Goal: Transaction & Acquisition: Download file/media

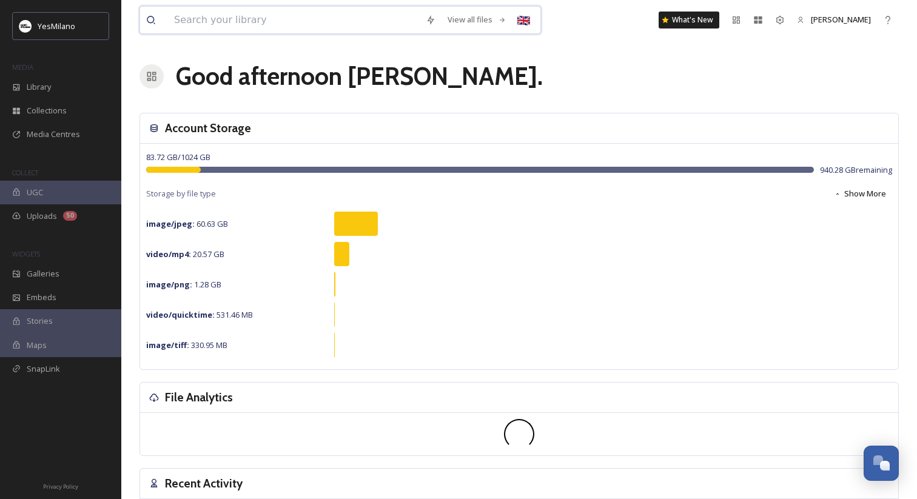
click at [232, 27] on input at bounding box center [294, 20] width 252 height 27
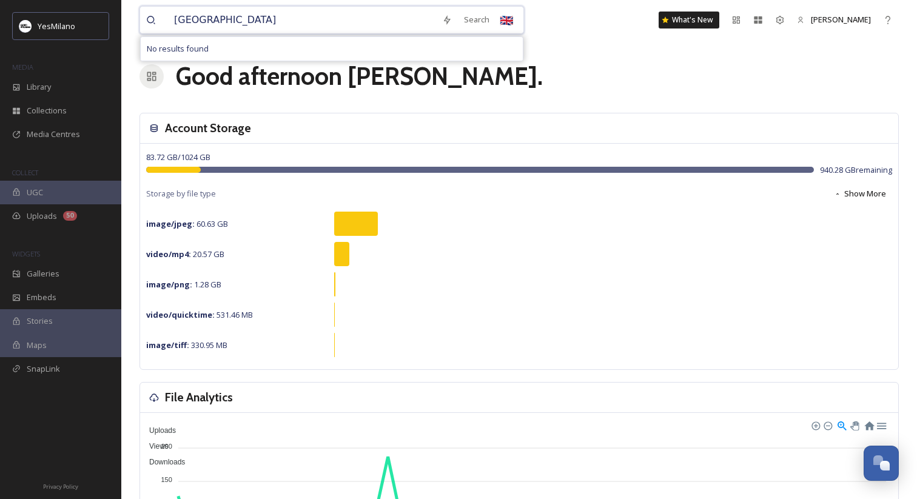
type input "[GEOGRAPHIC_DATA]"
click at [210, 53] on div "Searching" at bounding box center [358, 49] width 434 height 24
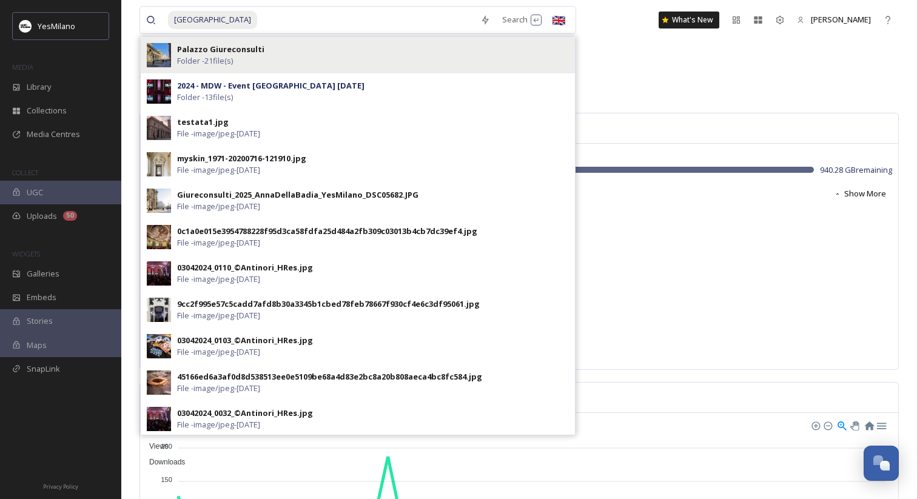
click at [211, 53] on strong "Palazzo Giureconsulti" at bounding box center [220, 49] width 87 height 11
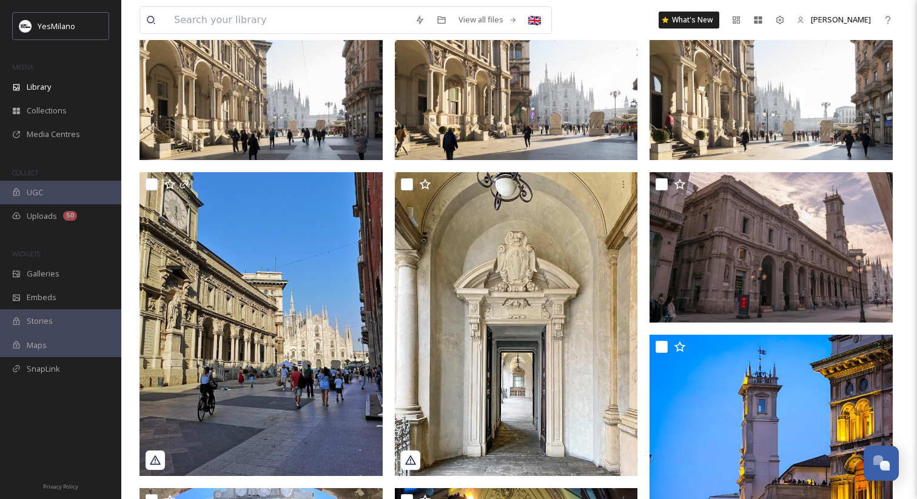
scroll to position [413, 0]
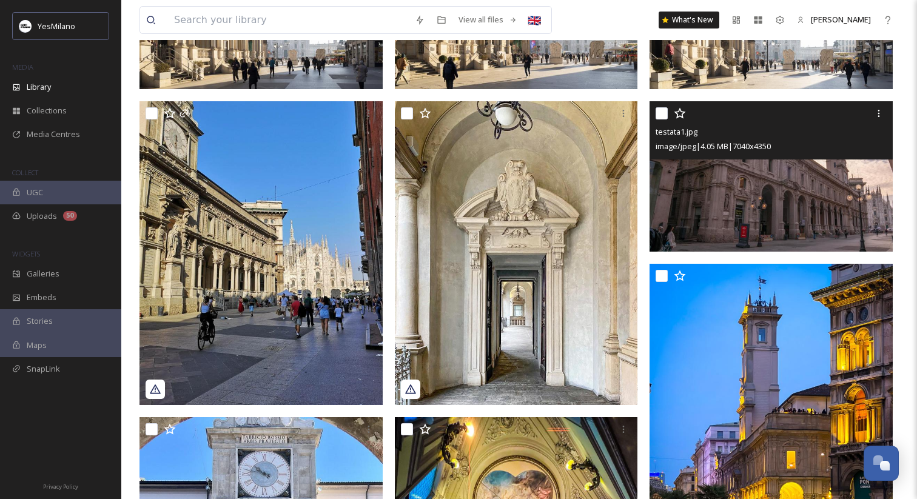
click at [728, 200] on img at bounding box center [771, 176] width 243 height 150
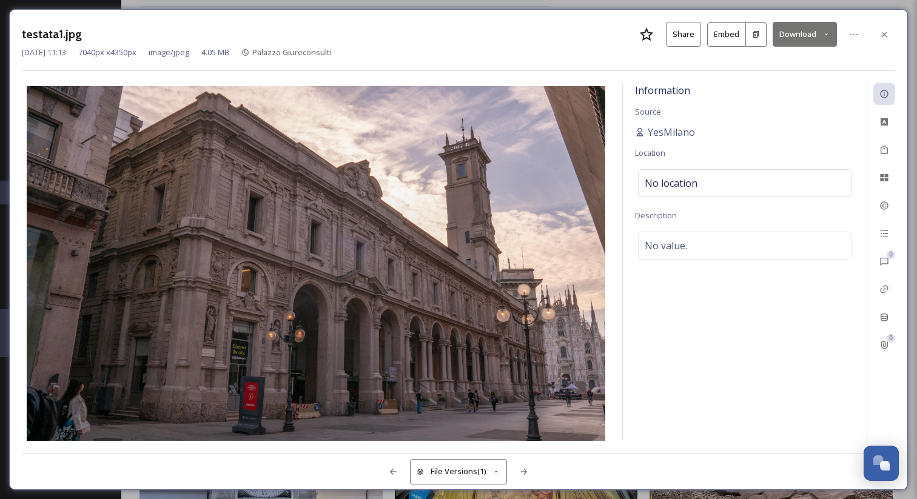
click at [495, 353] on img at bounding box center [316, 264] width 589 height 357
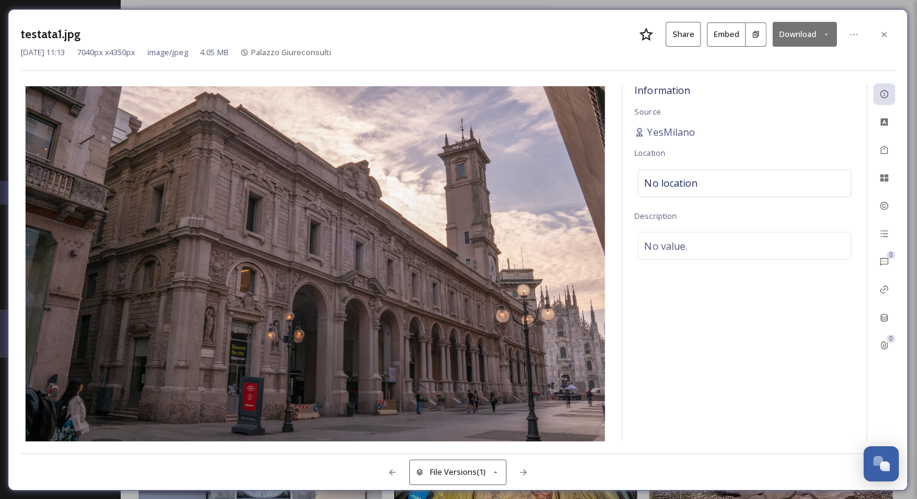
scroll to position [413, 0]
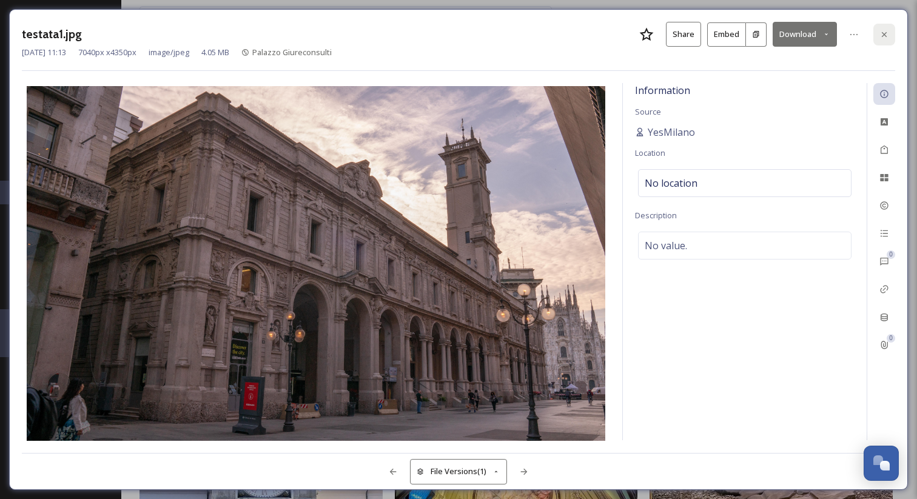
click at [882, 36] on icon at bounding box center [885, 35] width 10 height 10
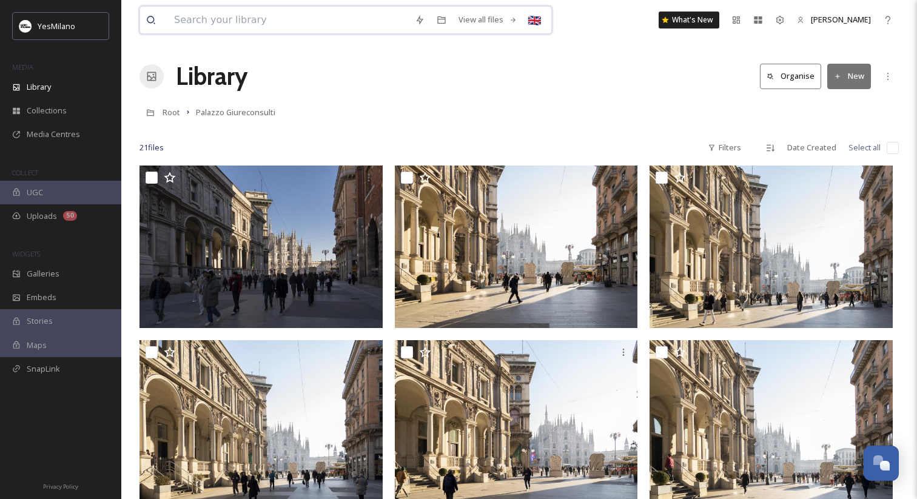
click at [297, 7] on input at bounding box center [288, 20] width 241 height 27
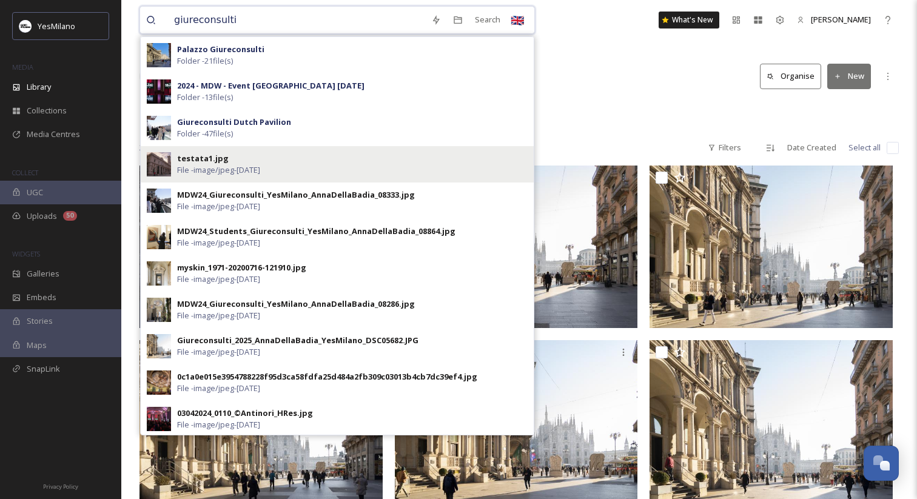
type input "giureconsulti"
click at [252, 162] on div "testata1.jpg File - image/jpeg - [DATE]" at bounding box center [352, 164] width 351 height 23
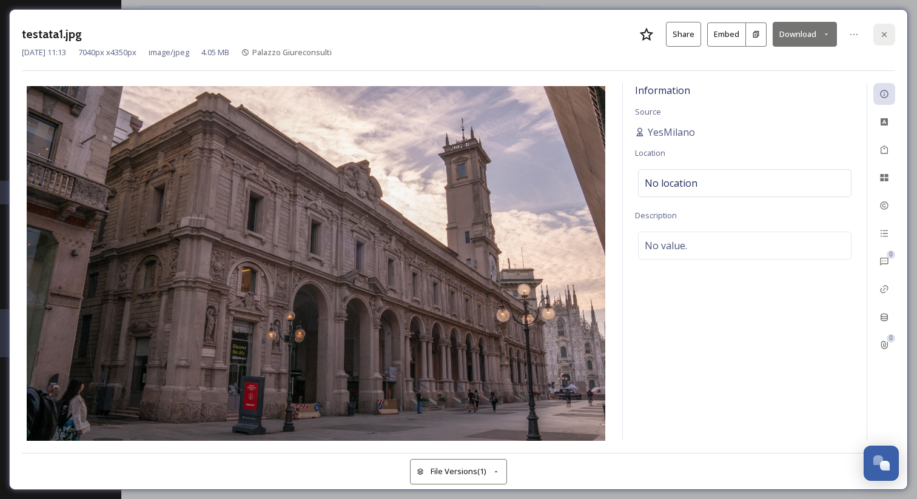
click at [885, 33] on icon at bounding box center [884, 34] width 5 height 5
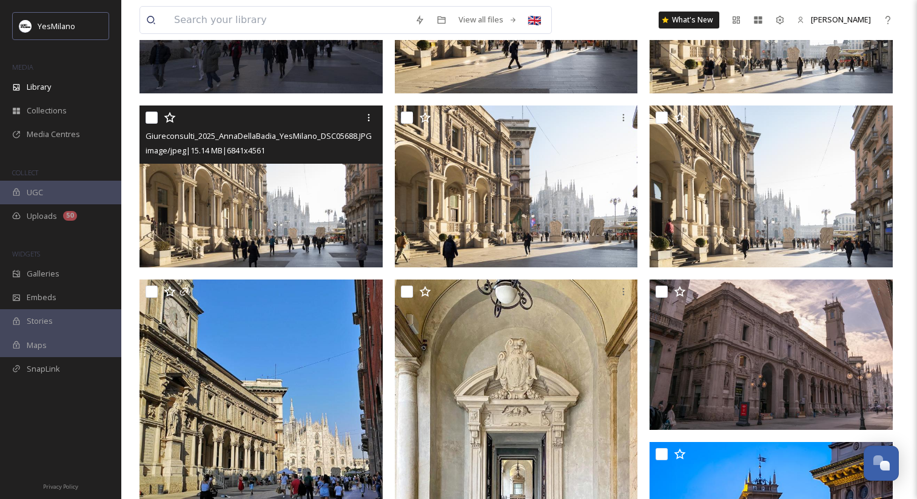
scroll to position [248, 0]
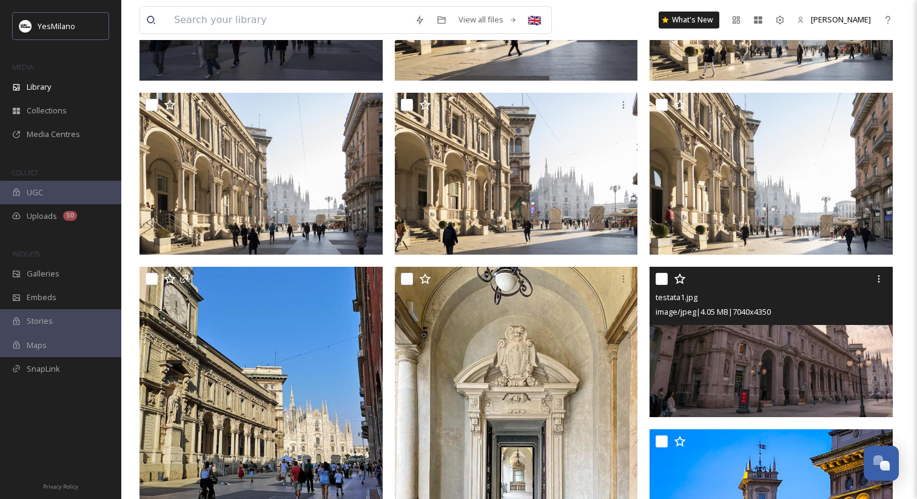
click at [709, 354] on img at bounding box center [771, 342] width 243 height 150
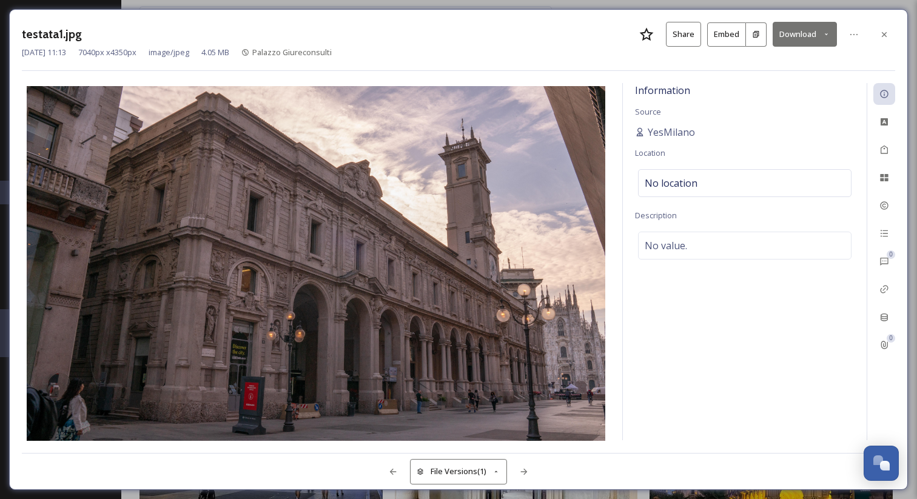
click at [820, 31] on button "Download" at bounding box center [805, 34] width 64 height 25
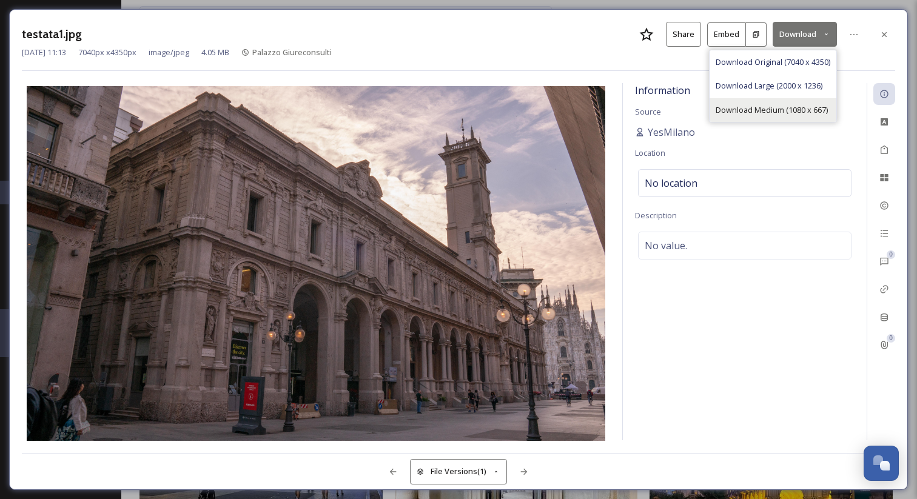
click at [803, 104] on span "Download Medium (1080 x 667)" at bounding box center [772, 110] width 112 height 12
